Goal: Task Accomplishment & Management: Manage account settings

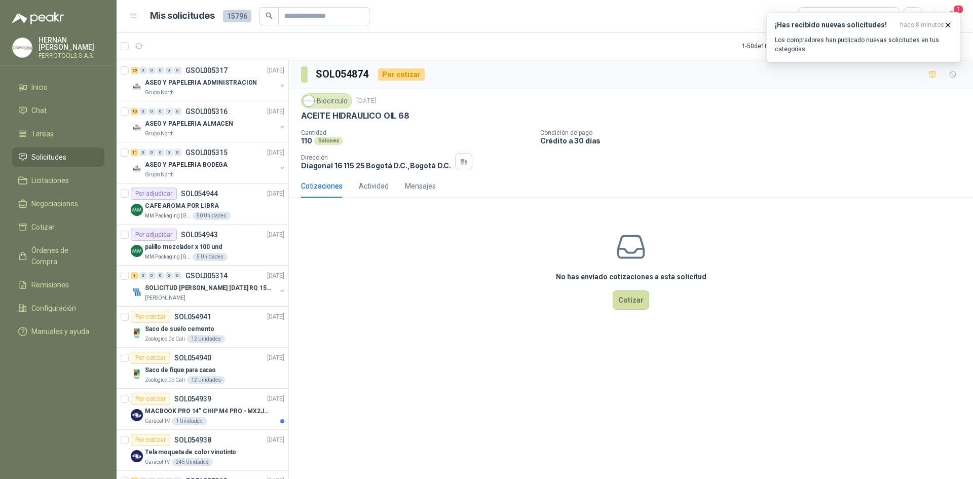
scroll to position [608, 0]
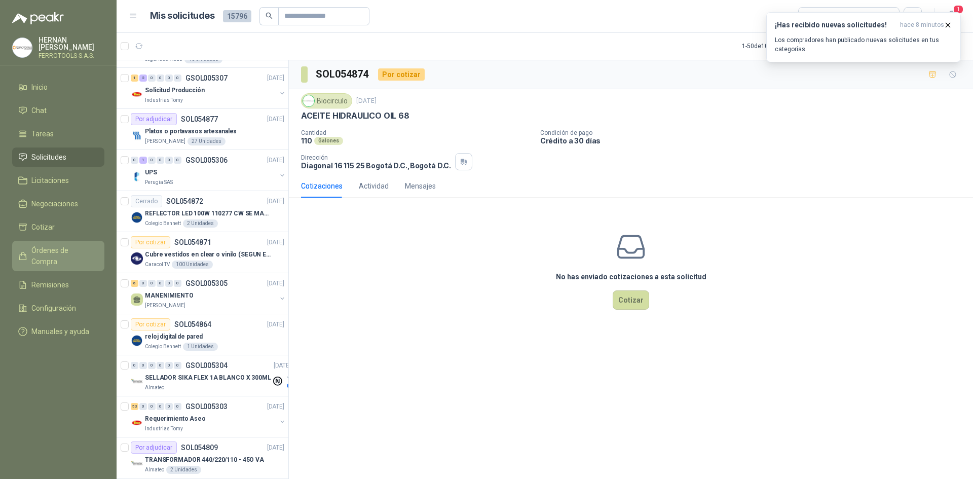
click at [80, 245] on span "Órdenes de Compra" at bounding box center [62, 256] width 63 height 22
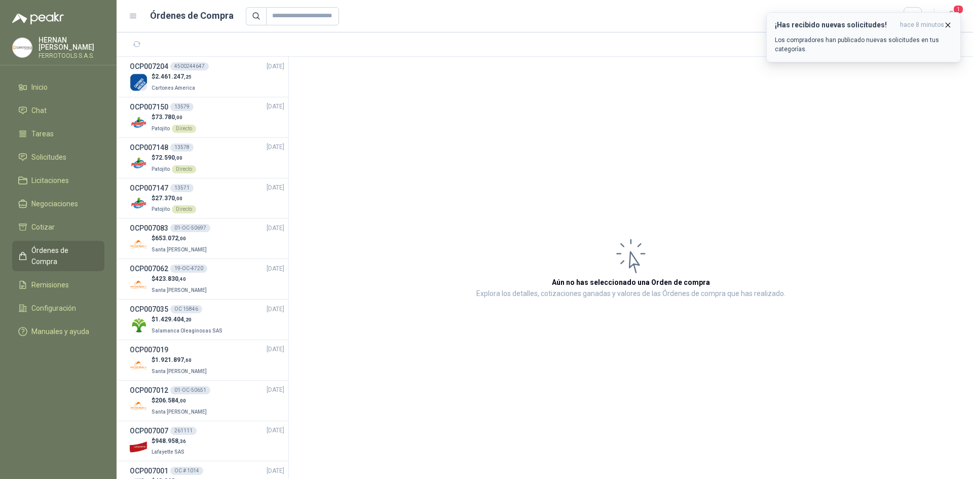
click at [952, 26] on button "¡Has recibido nuevas solicitudes! hace 8 minutos Los compradores han publicado …" at bounding box center [863, 37] width 195 height 50
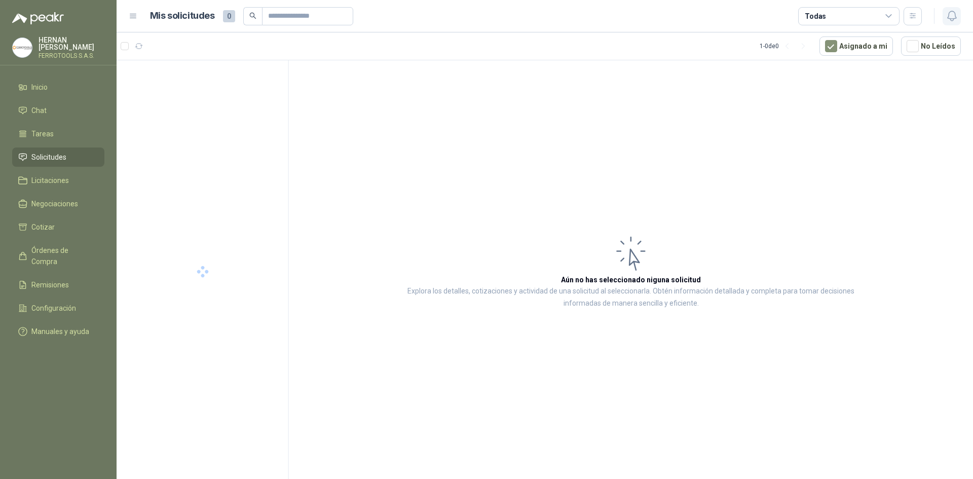
click at [951, 10] on icon "button" at bounding box center [951, 16] width 13 height 13
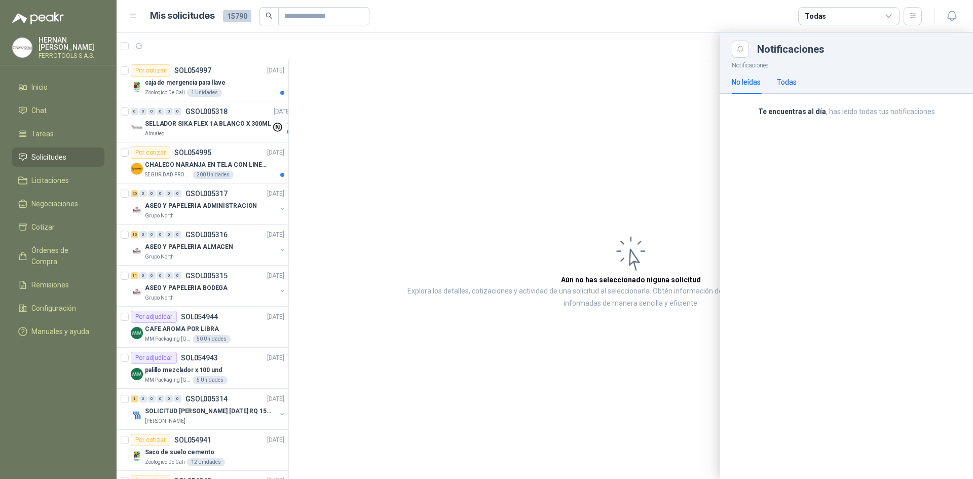
click at [793, 81] on div "Todas" at bounding box center [787, 81] width 20 height 11
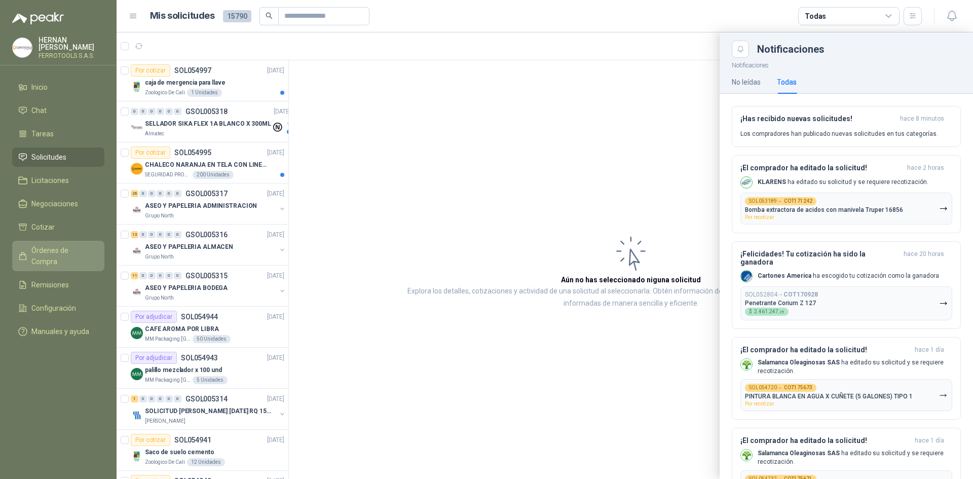
click at [62, 252] on span "Órdenes de Compra" at bounding box center [62, 256] width 63 height 22
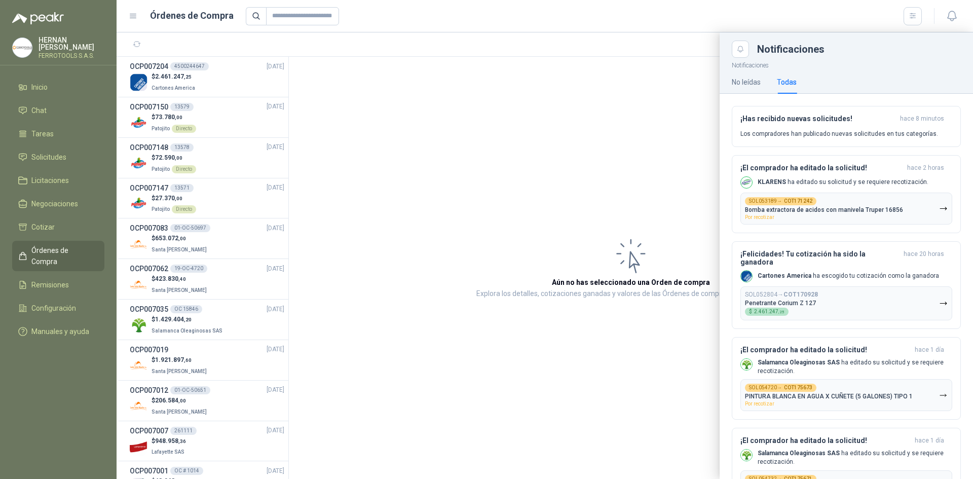
click at [221, 254] on div at bounding box center [545, 255] width 856 height 446
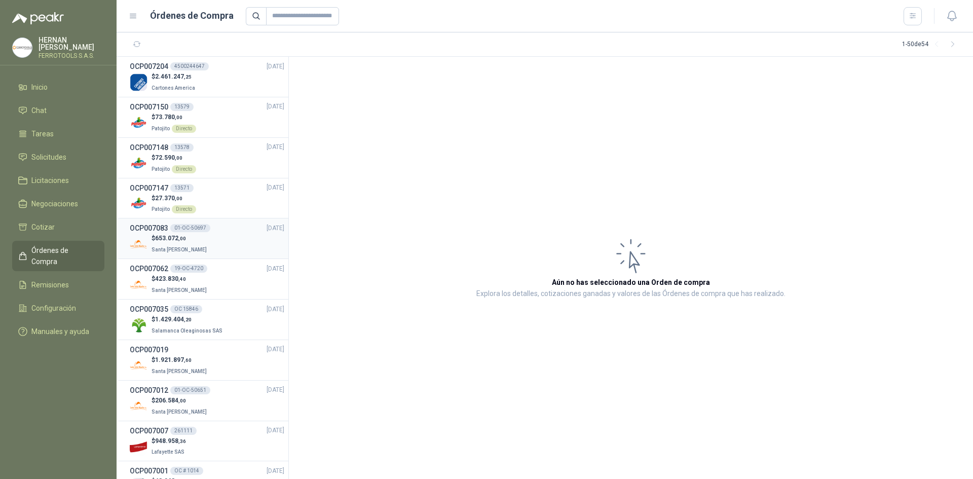
click at [221, 244] on div "$ 653.072 ,00 Santa [PERSON_NAME]" at bounding box center [207, 244] width 154 height 21
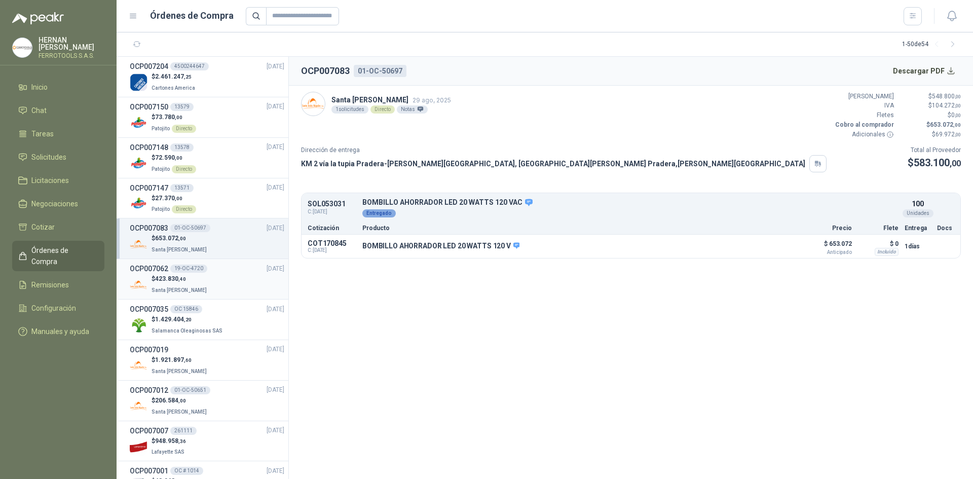
click at [215, 273] on div "OCP007062 19-OC-4720 [DATE]" at bounding box center [207, 268] width 154 height 11
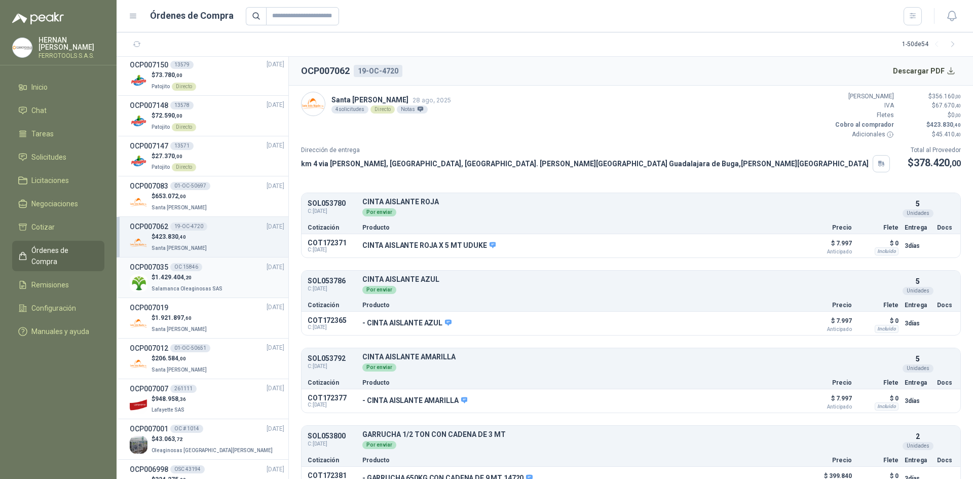
scroll to position [152, 0]
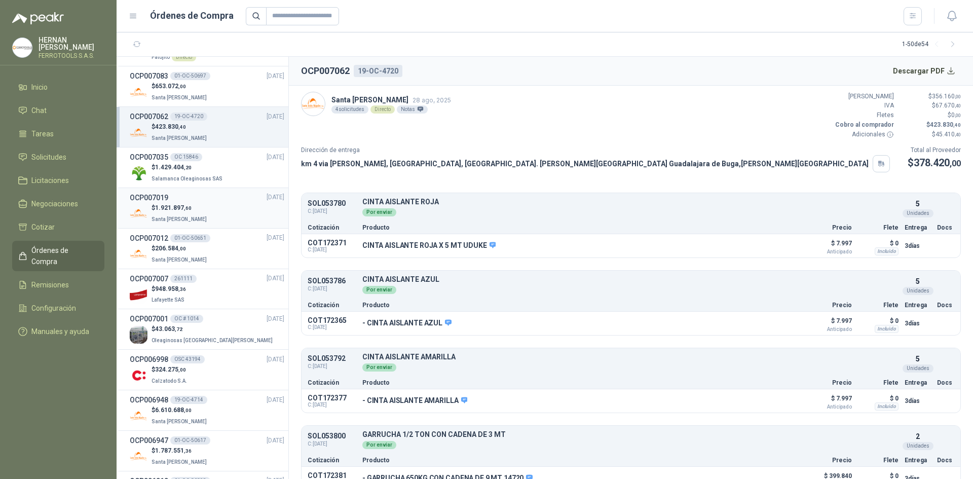
click at [229, 221] on div "$ 1.921.897 ,60 Santa [PERSON_NAME]" at bounding box center [207, 213] width 154 height 21
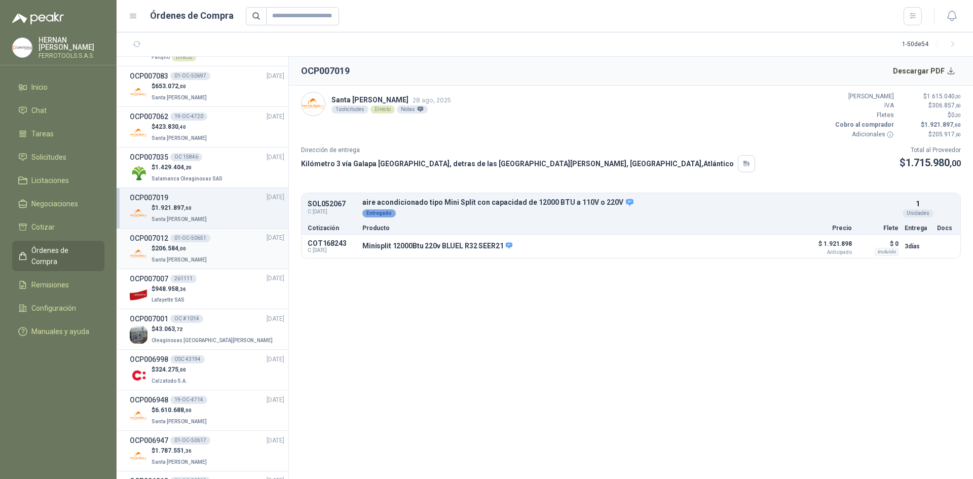
click at [225, 254] on div "$ 206.584 ,00 Santa [PERSON_NAME]" at bounding box center [207, 254] width 154 height 21
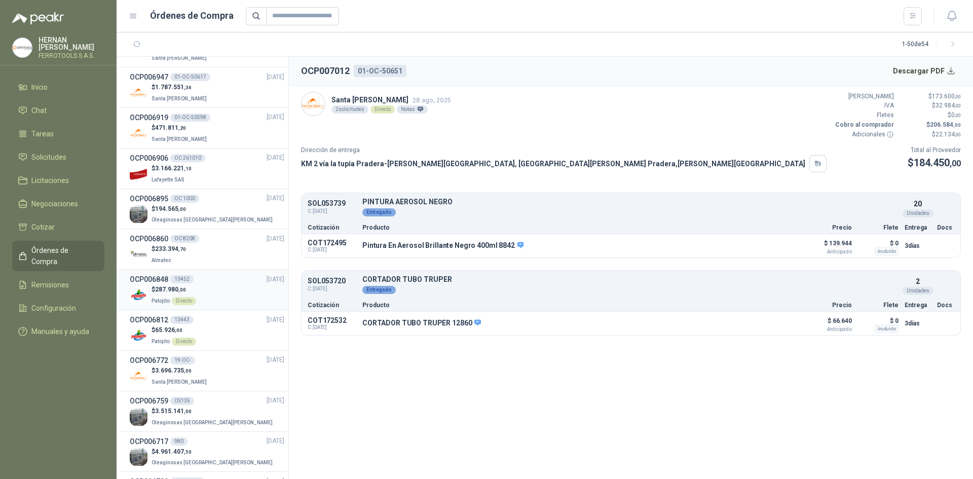
scroll to position [557, 0]
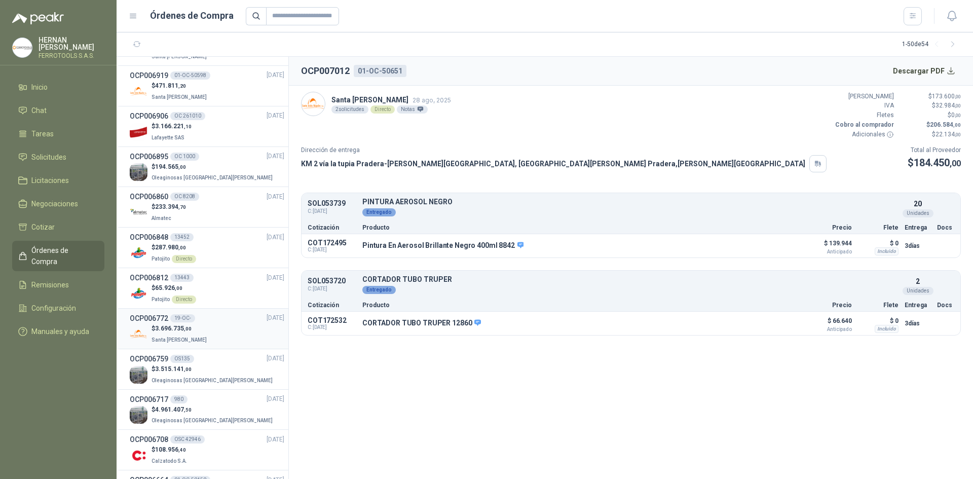
click at [225, 333] on div "$ 3.696.735 ,00 Santa [PERSON_NAME]" at bounding box center [207, 334] width 154 height 21
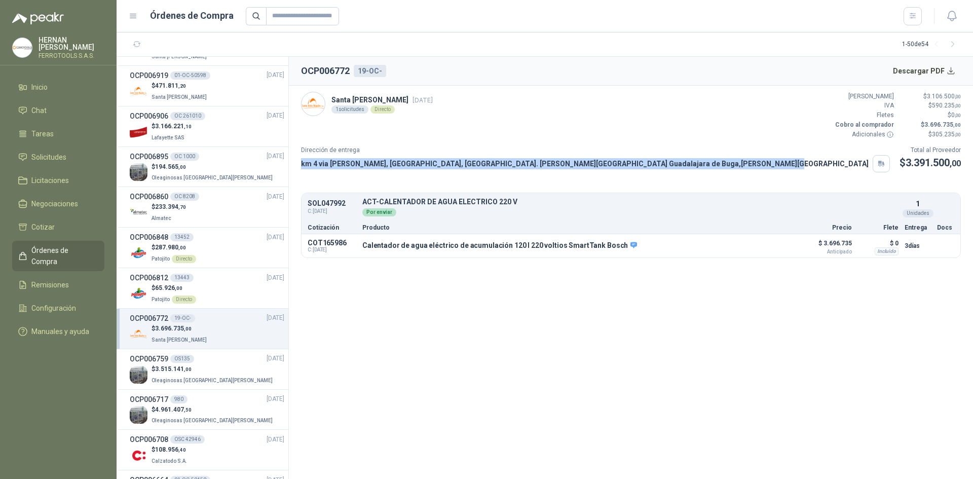
drag, startPoint x: 665, startPoint y: 165, endPoint x: 295, endPoint y: 165, distance: 370.3
click at [295, 165] on article "Santa [PERSON_NAME] [DATE] 1 solicitudes Directo Valor Bruto $ 3.106.500 ,00 IV…" at bounding box center [631, 175] width 684 height 178
copy p "km 4 via [PERSON_NAME], [GEOGRAPHIC_DATA], [GEOGRAPHIC_DATA]. [PERSON_NAME][GEO…"
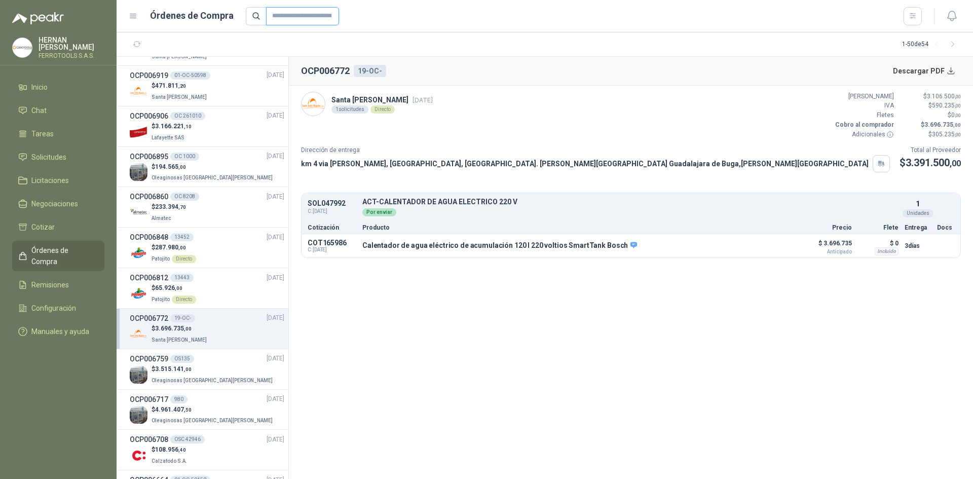
click at [305, 17] on input "text" at bounding box center [302, 16] width 73 height 18
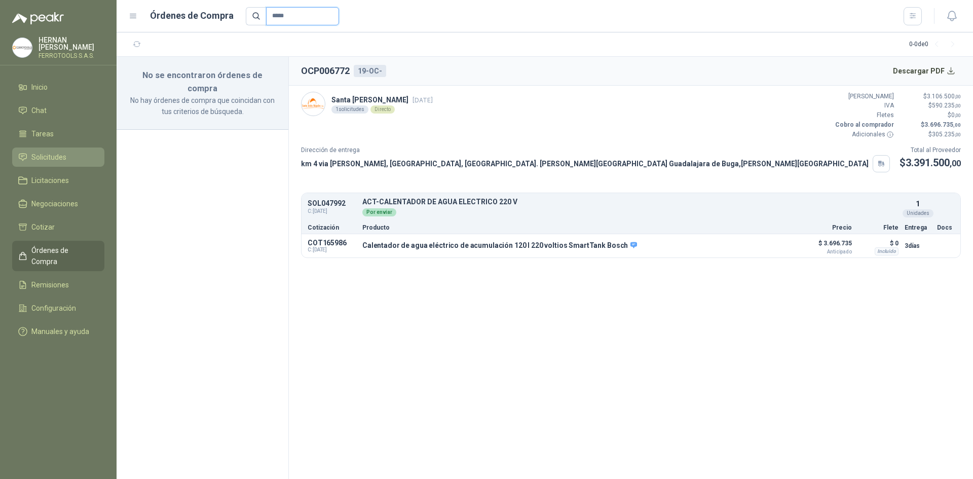
type input "*****"
click at [90, 160] on li "Solicitudes" at bounding box center [58, 156] width 80 height 11
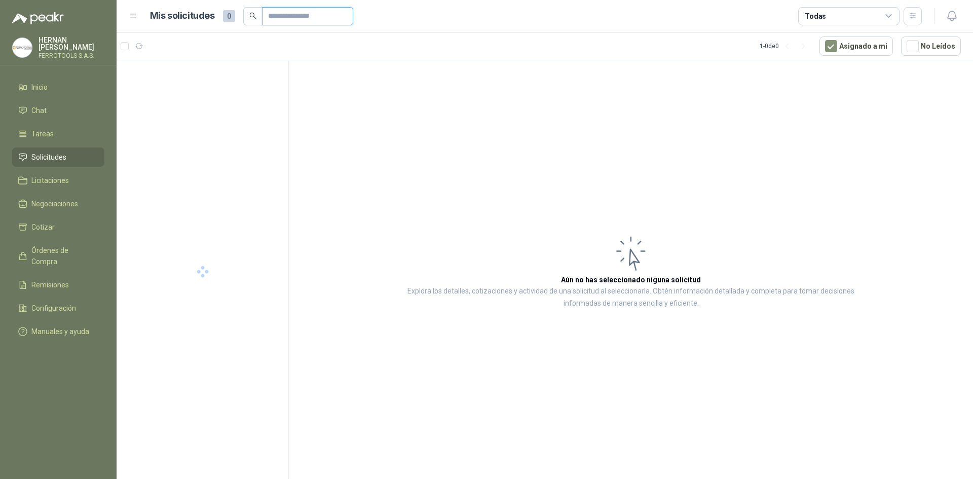
click at [303, 17] on input "text" at bounding box center [303, 16] width 71 height 17
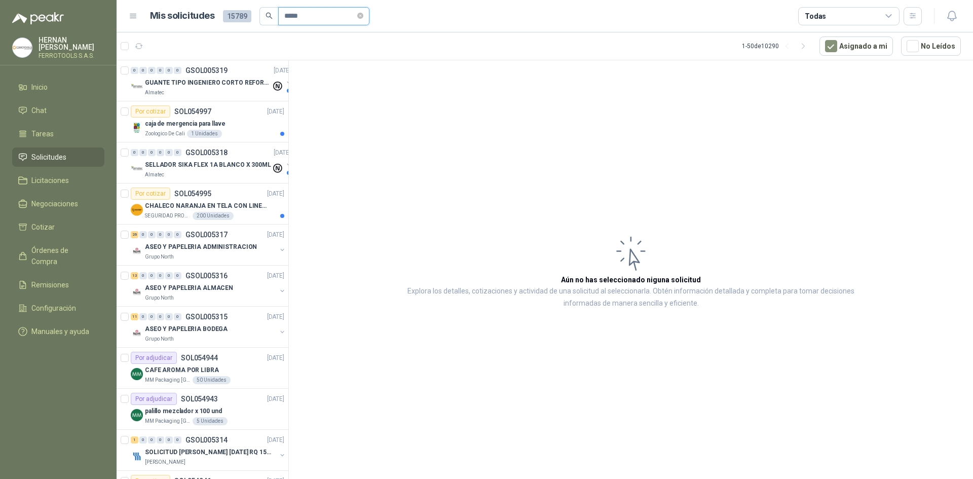
type input "*****"
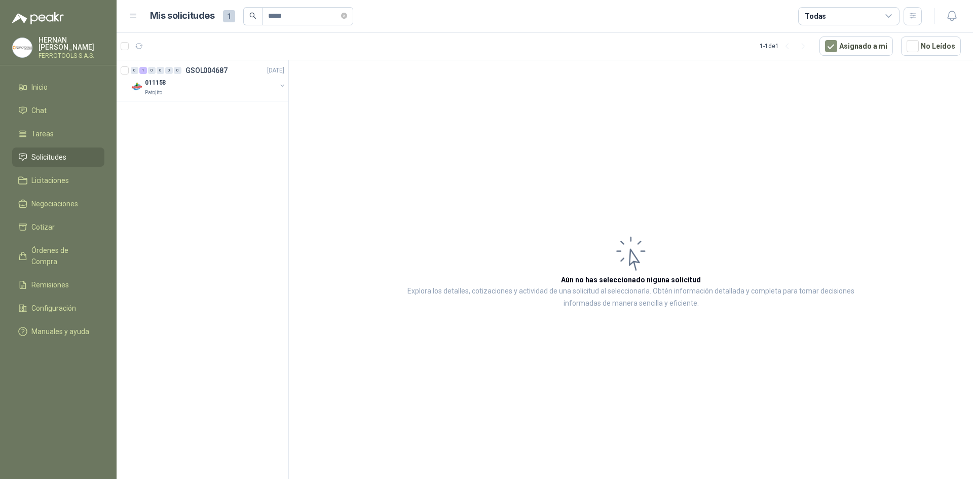
drag, startPoint x: 701, startPoint y: 442, endPoint x: 696, endPoint y: 439, distance: 5.5
click at [701, 442] on article "Aún no has seleccionado niguna solicitud Explora los detalles, cotizaciones y a…" at bounding box center [631, 271] width 684 height 422
click at [171, 86] on div "011158" at bounding box center [210, 82] width 131 height 12
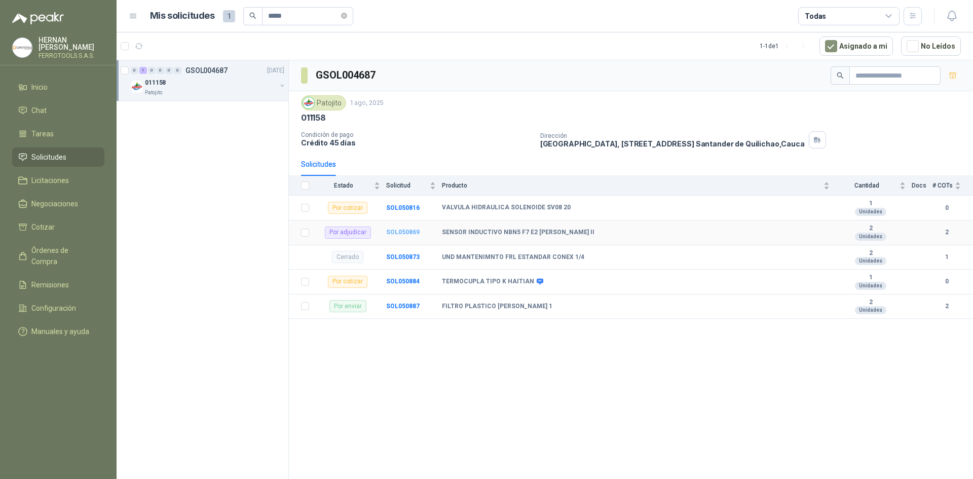
click at [406, 230] on b "SOL050869" at bounding box center [402, 231] width 33 height 7
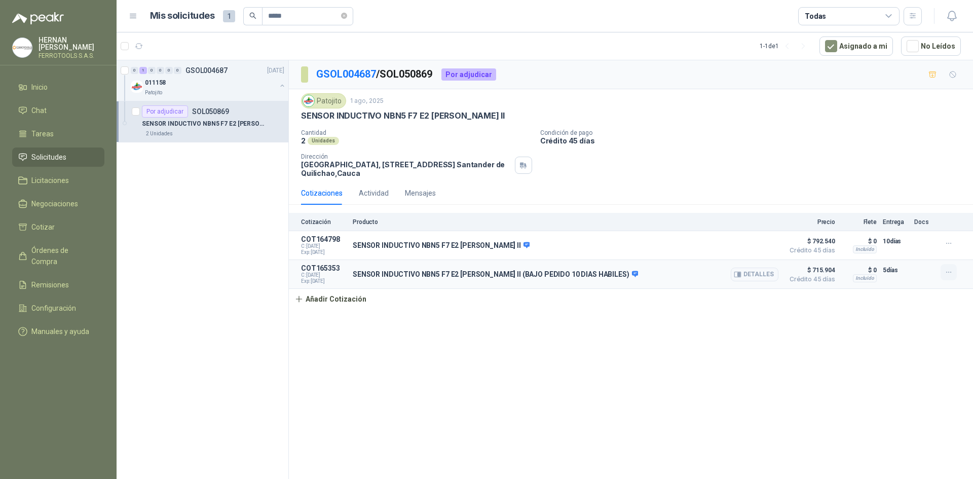
click at [950, 276] on icon "button" at bounding box center [948, 272] width 9 height 9
click at [933, 251] on button "Eliminar" at bounding box center [927, 250] width 81 height 16
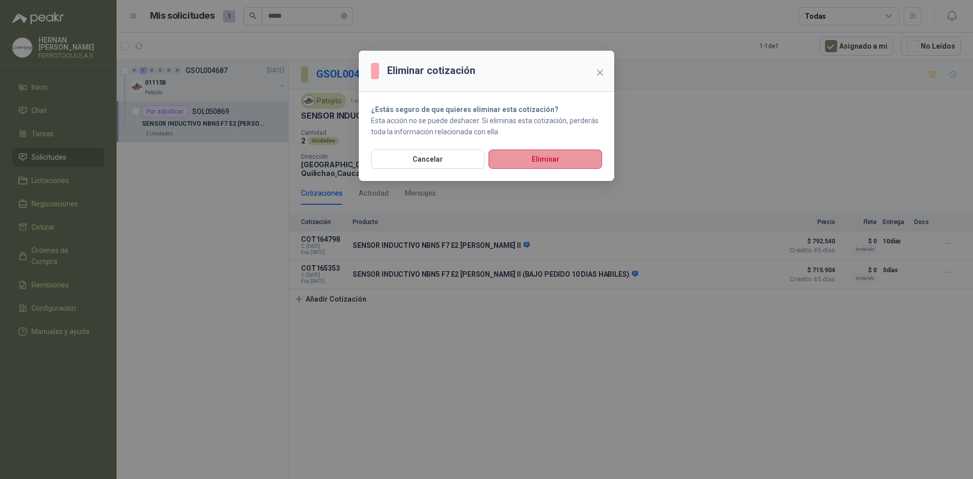
click at [559, 160] on button "Eliminar" at bounding box center [544, 158] width 113 height 19
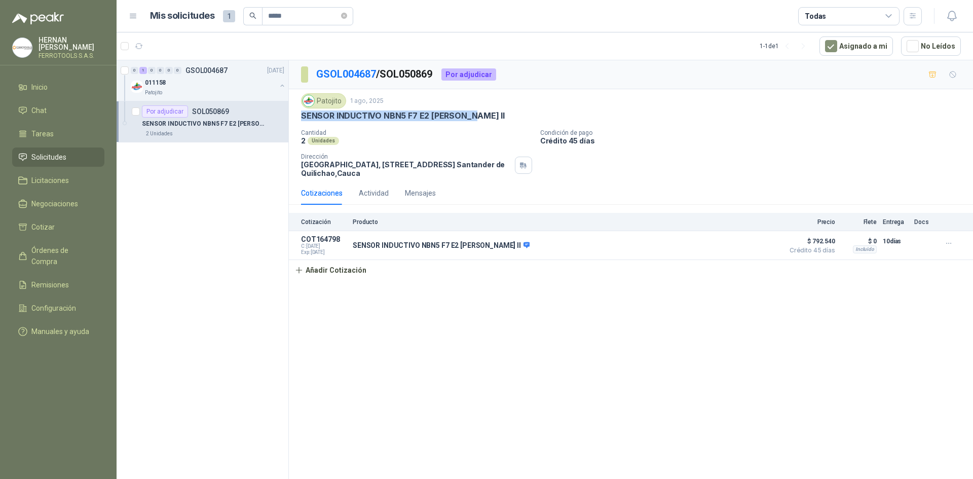
drag, startPoint x: 302, startPoint y: 117, endPoint x: 489, endPoint y: 114, distance: 187.4
click at [489, 114] on div "SENSOR INDUCTIVO NBN5 F7 E2 [PERSON_NAME] II" at bounding box center [631, 115] width 660 height 11
copy p "SENSOR INDUCTIVO NBN5 F7 E2 [PERSON_NAME] II"
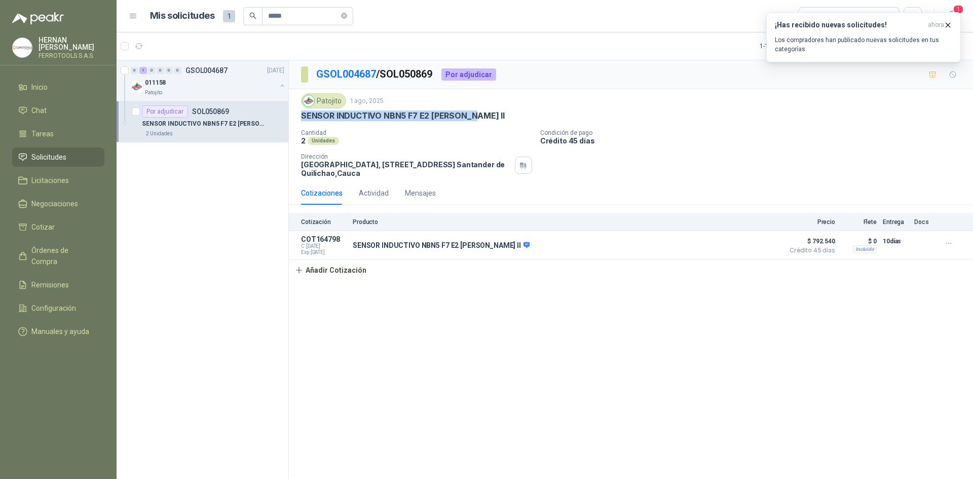
copy p "SENSOR INDUCTIVO NBN5 F7 E2 [PERSON_NAME] II"
click at [947, 24] on icon "button" at bounding box center [948, 25] width 4 height 4
click at [953, 11] on span "1" at bounding box center [957, 10] width 11 height 10
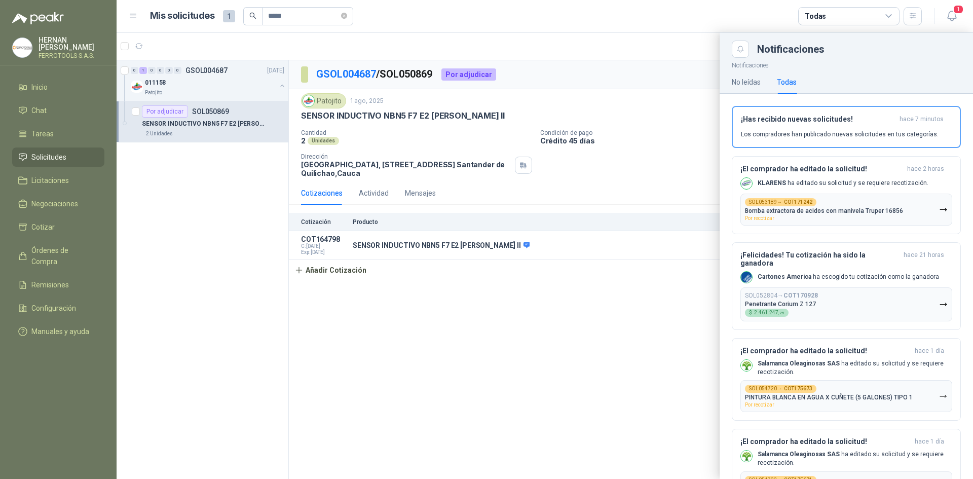
click at [457, 261] on div at bounding box center [545, 255] width 856 height 446
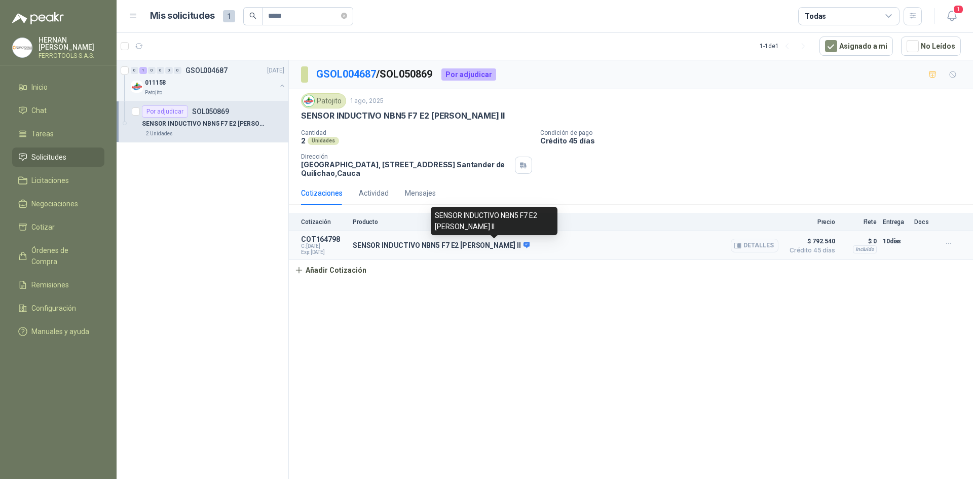
click at [523, 244] on icon at bounding box center [527, 245] width 8 height 8
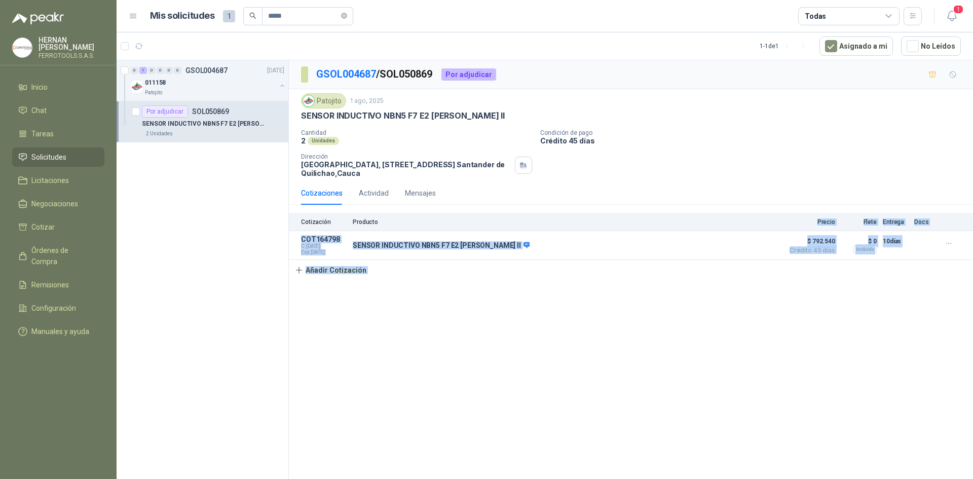
drag, startPoint x: 476, startPoint y: 224, endPoint x: 425, endPoint y: 212, distance: 51.6
click at [425, 212] on body "[PERSON_NAME] FERROTOOLS S.A.S. Inicio Chat Tareas Solicitudes Licitaciones Neg…" at bounding box center [486, 239] width 973 height 479
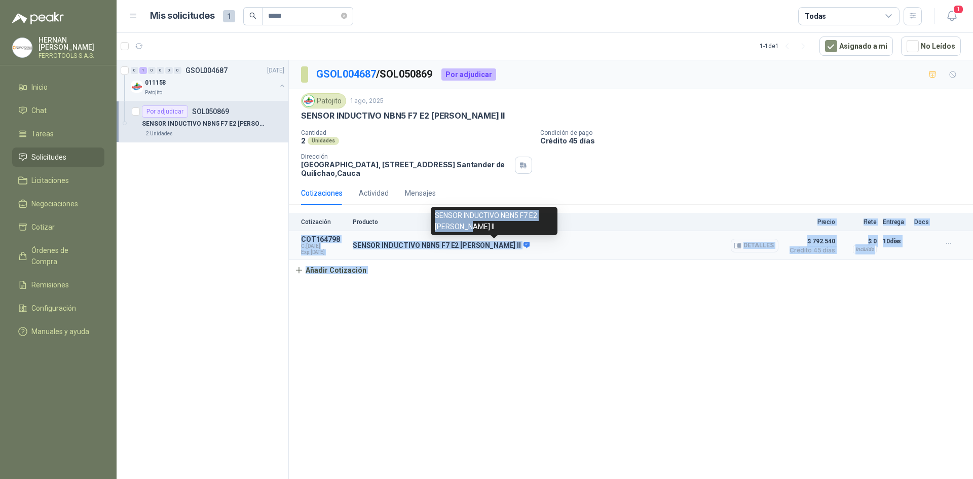
click at [523, 247] on icon at bounding box center [527, 245] width 8 height 8
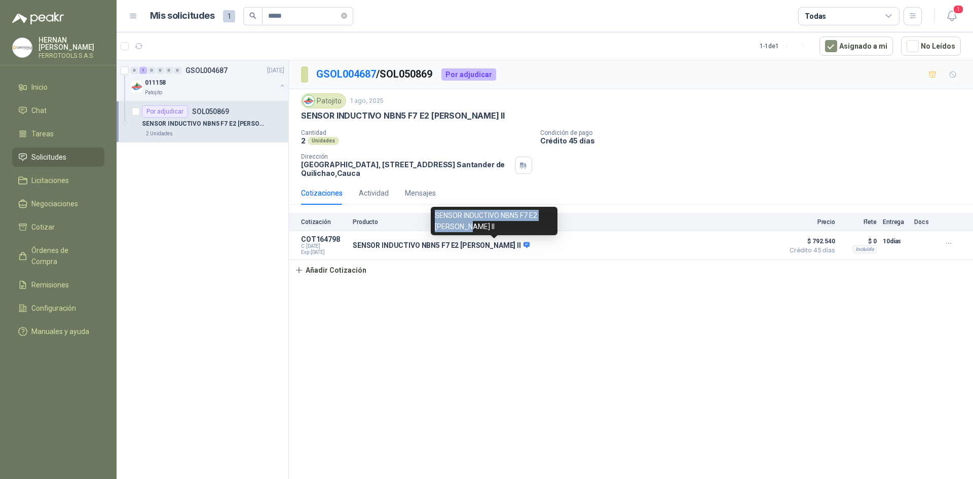
drag, startPoint x: 475, startPoint y: 224, endPoint x: 435, endPoint y: 211, distance: 42.8
click at [435, 211] on div "SENSOR INDUCTIVO NBN5 F7 E2 [PERSON_NAME] II" at bounding box center [494, 221] width 127 height 28
copy div "SENSOR INDUCTIVO NBN5 F7 E2 [PERSON_NAME] II"
click at [381, 192] on div "Actividad" at bounding box center [374, 192] width 30 height 11
